Goal: Transaction & Acquisition: Book appointment/travel/reservation

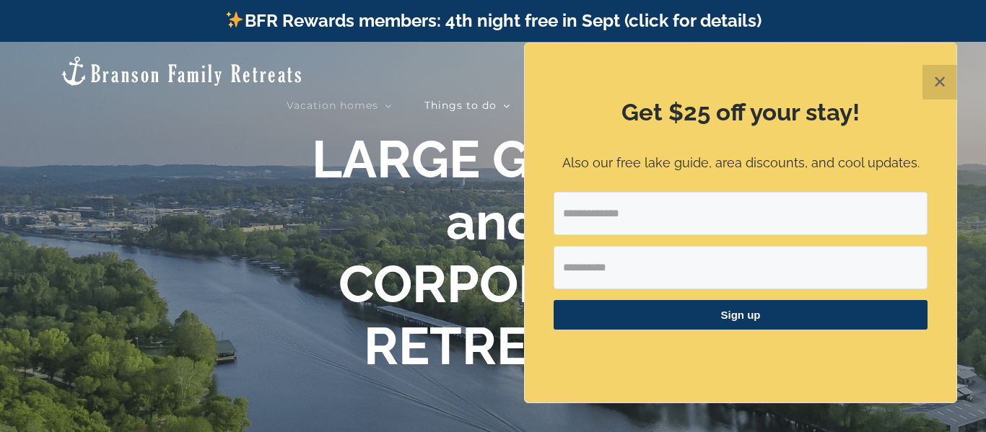
click at [942, 87] on button "✕" at bounding box center [939, 82] width 35 height 35
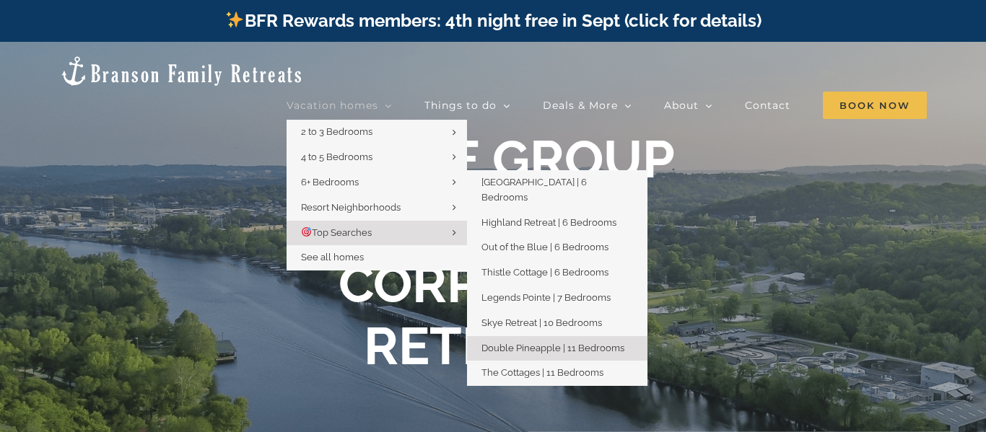
click at [576, 343] on span "Double Pineapple | 11 Bedrooms" at bounding box center [552, 348] width 143 height 11
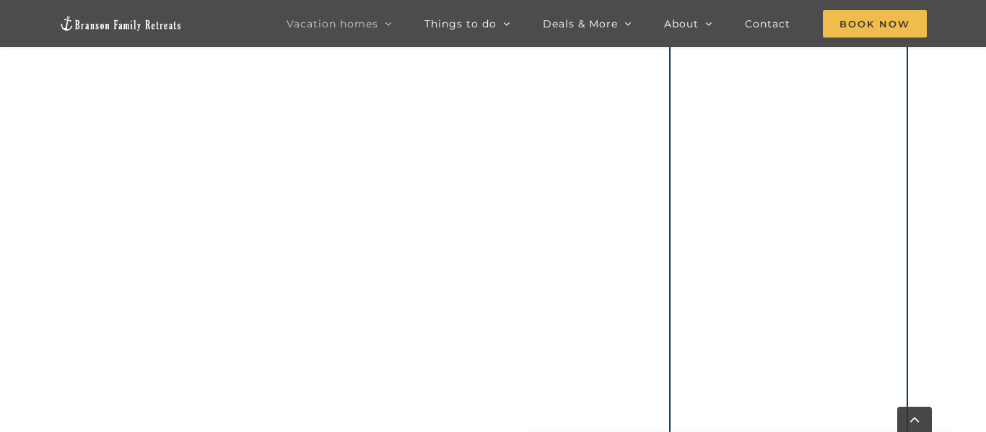
scroll to position [1286, 0]
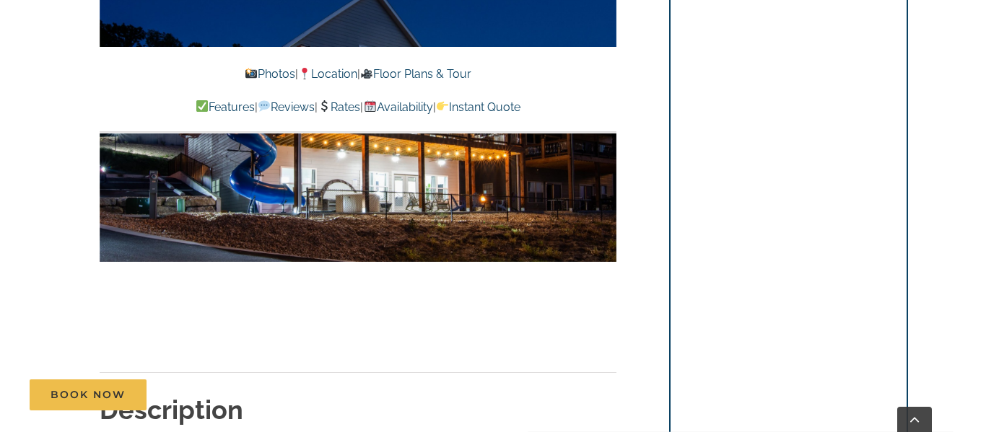
scroll to position [1161, 0]
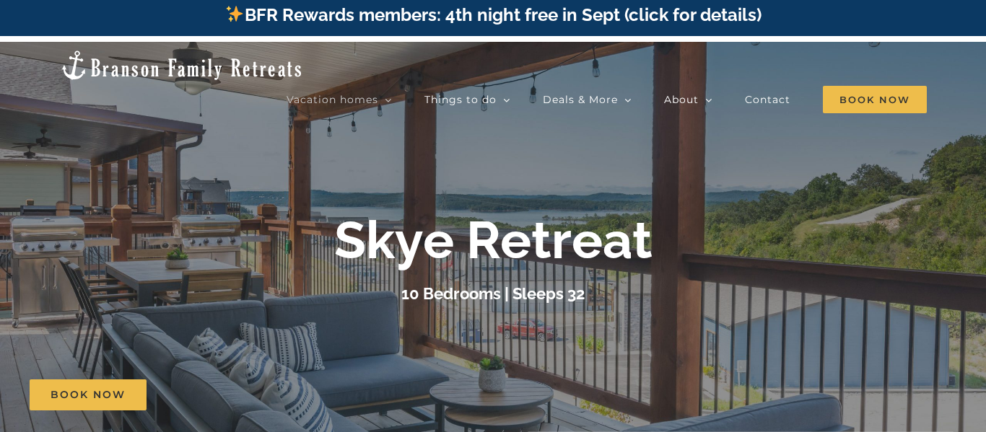
scroll to position [0, 0]
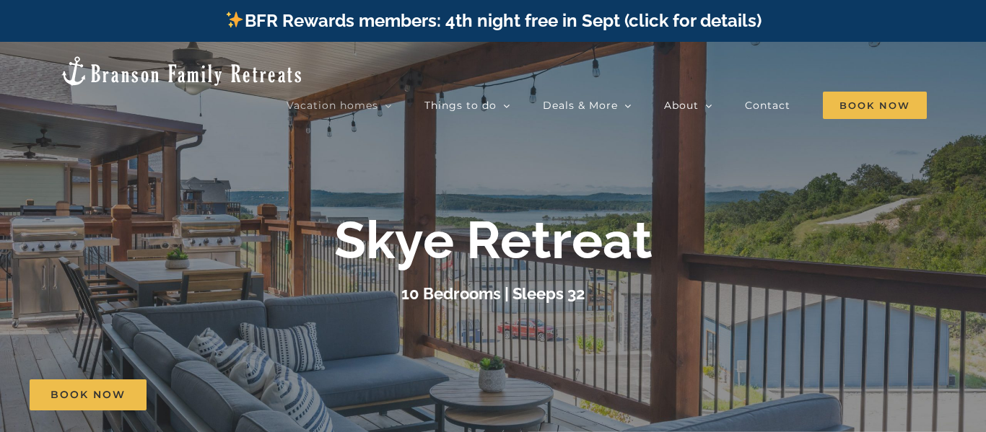
click at [818, 272] on div "Skye Retreat 10 Bedrooms | Sleeps 32" at bounding box center [493, 258] width 986 height 98
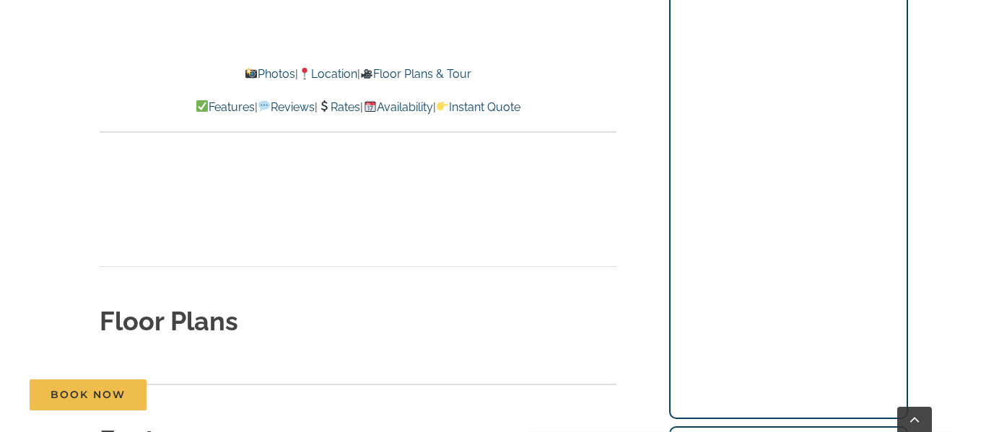
scroll to position [4669, 0]
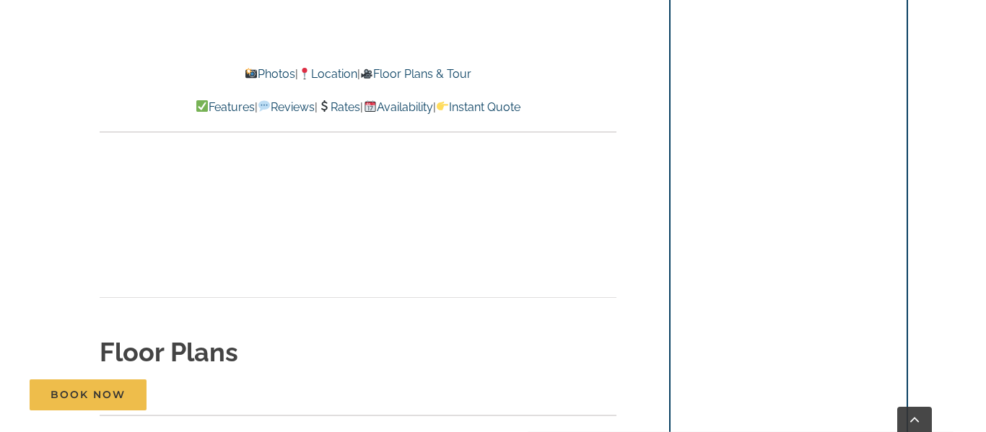
click at [227, 337] on strong "Floor Plans" at bounding box center [169, 352] width 139 height 30
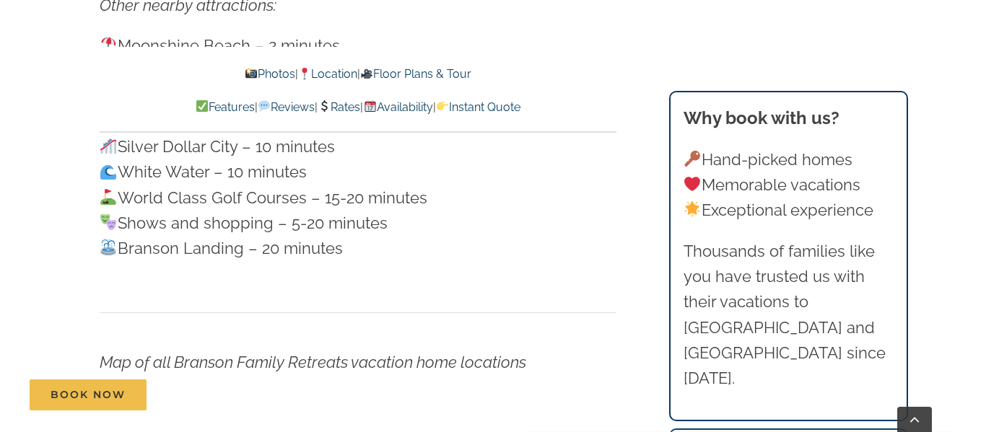
scroll to position [3838, 0]
